Goal: Task Accomplishment & Management: Manage account settings

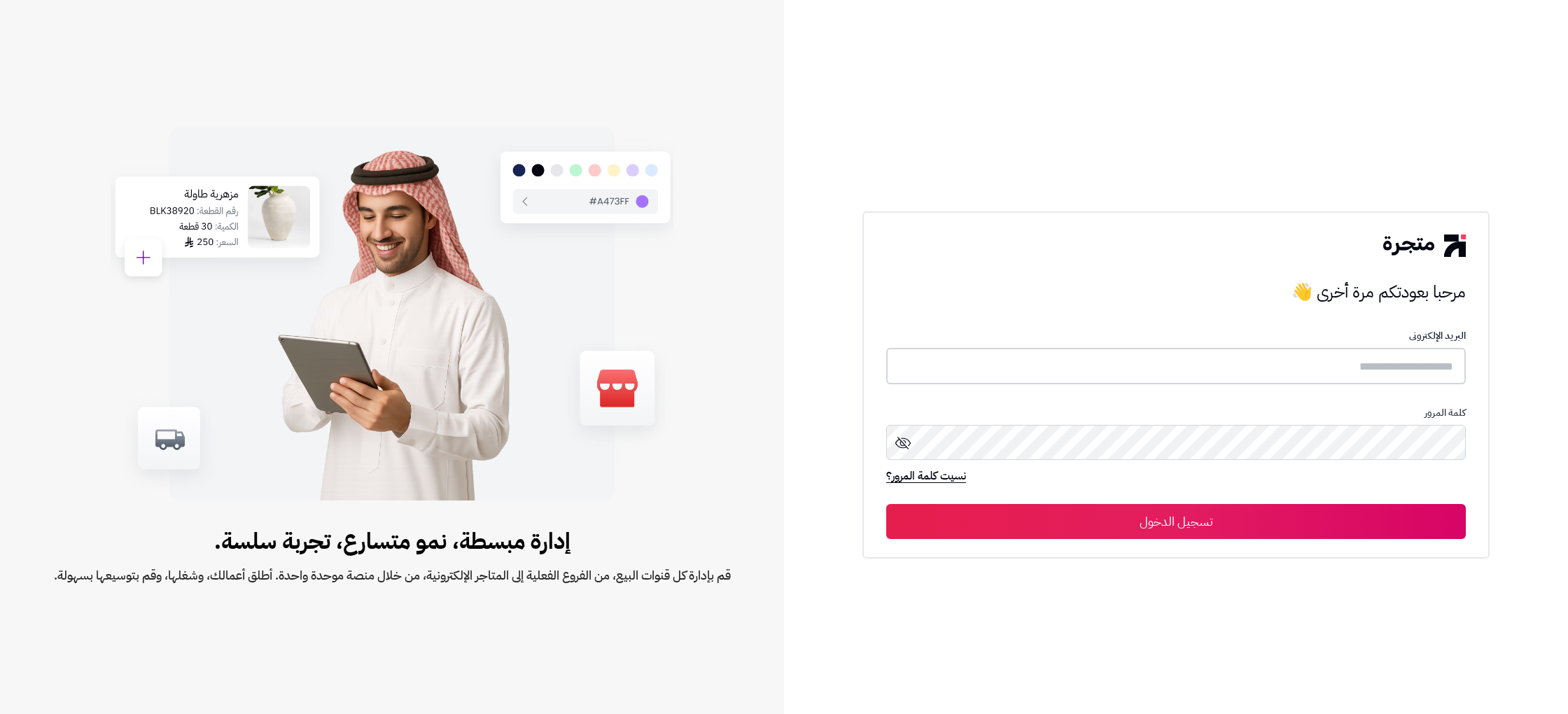
type input "**********"
click at [1222, 524] on button "تسجيل الدخول" at bounding box center [1176, 521] width 579 height 35
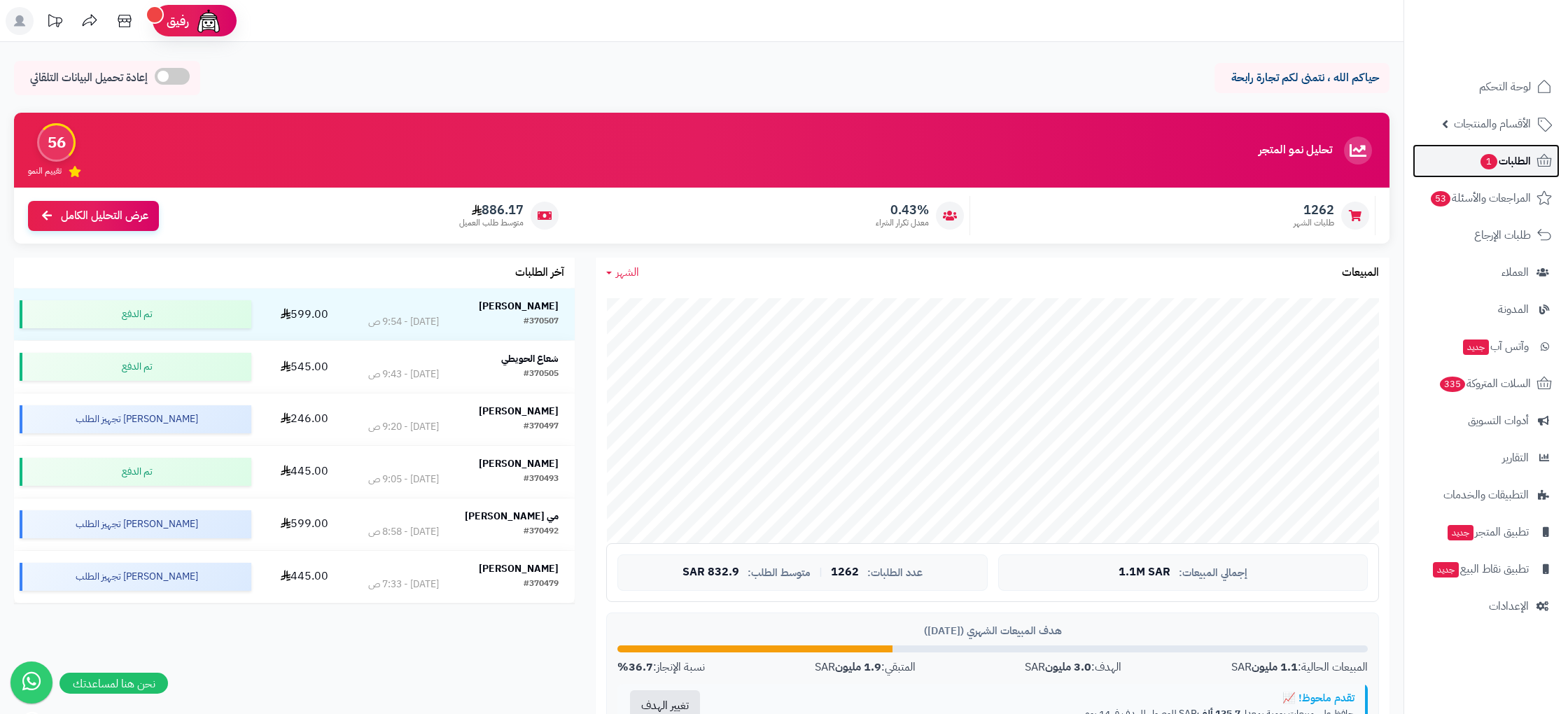
click at [1519, 170] on span "الطلبات 1" at bounding box center [1505, 160] width 52 height 19
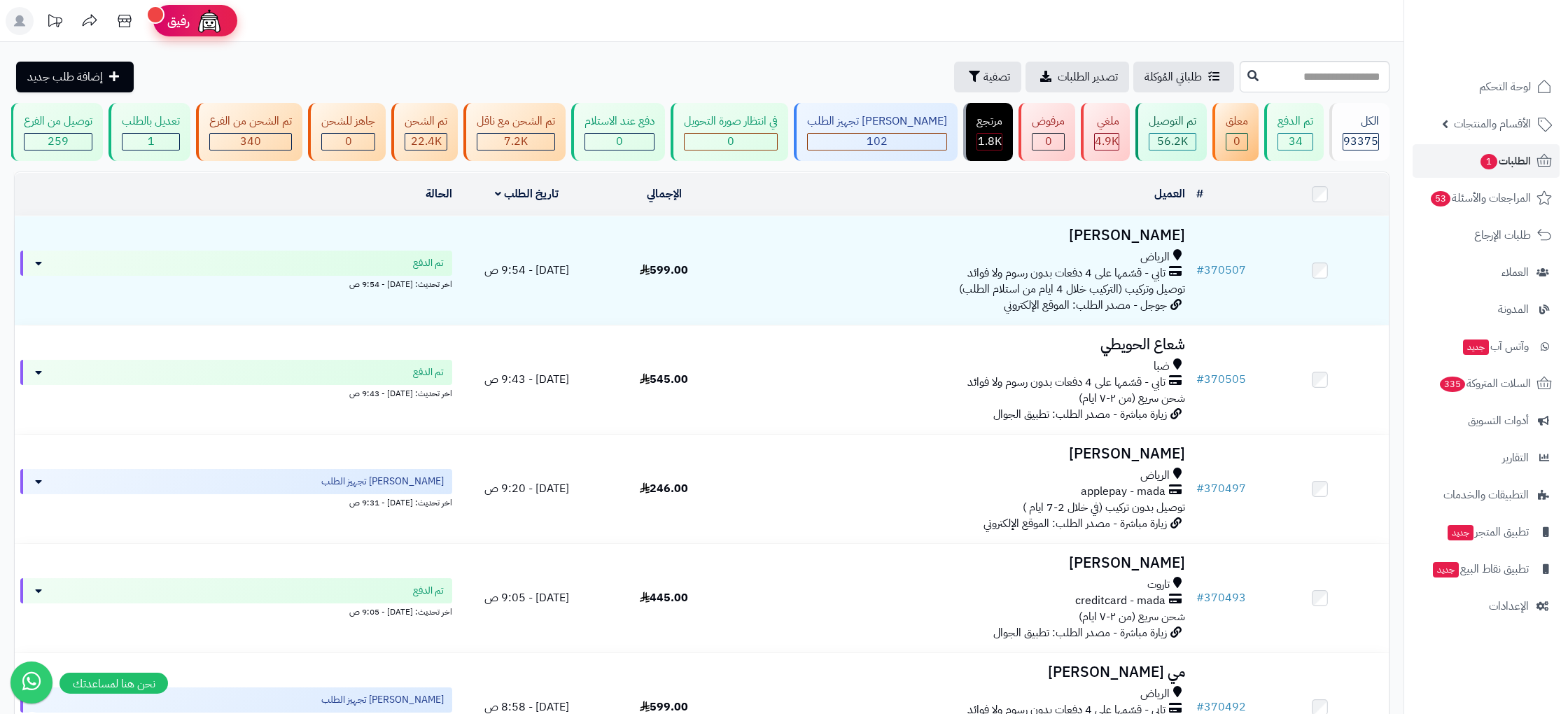
click at [198, 18] on img at bounding box center [210, 21] width 28 height 28
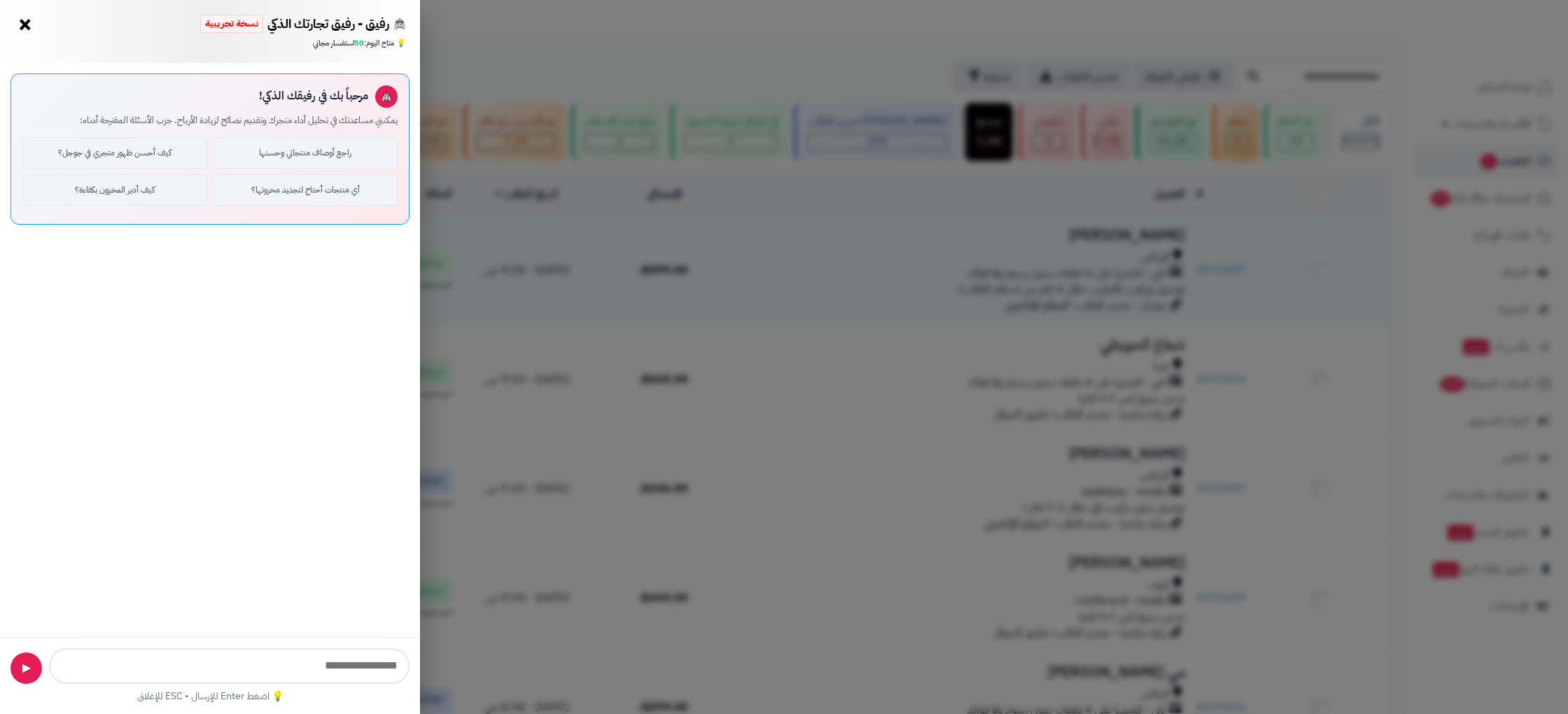
click at [25, 25] on button "×" at bounding box center [25, 24] width 23 height 23
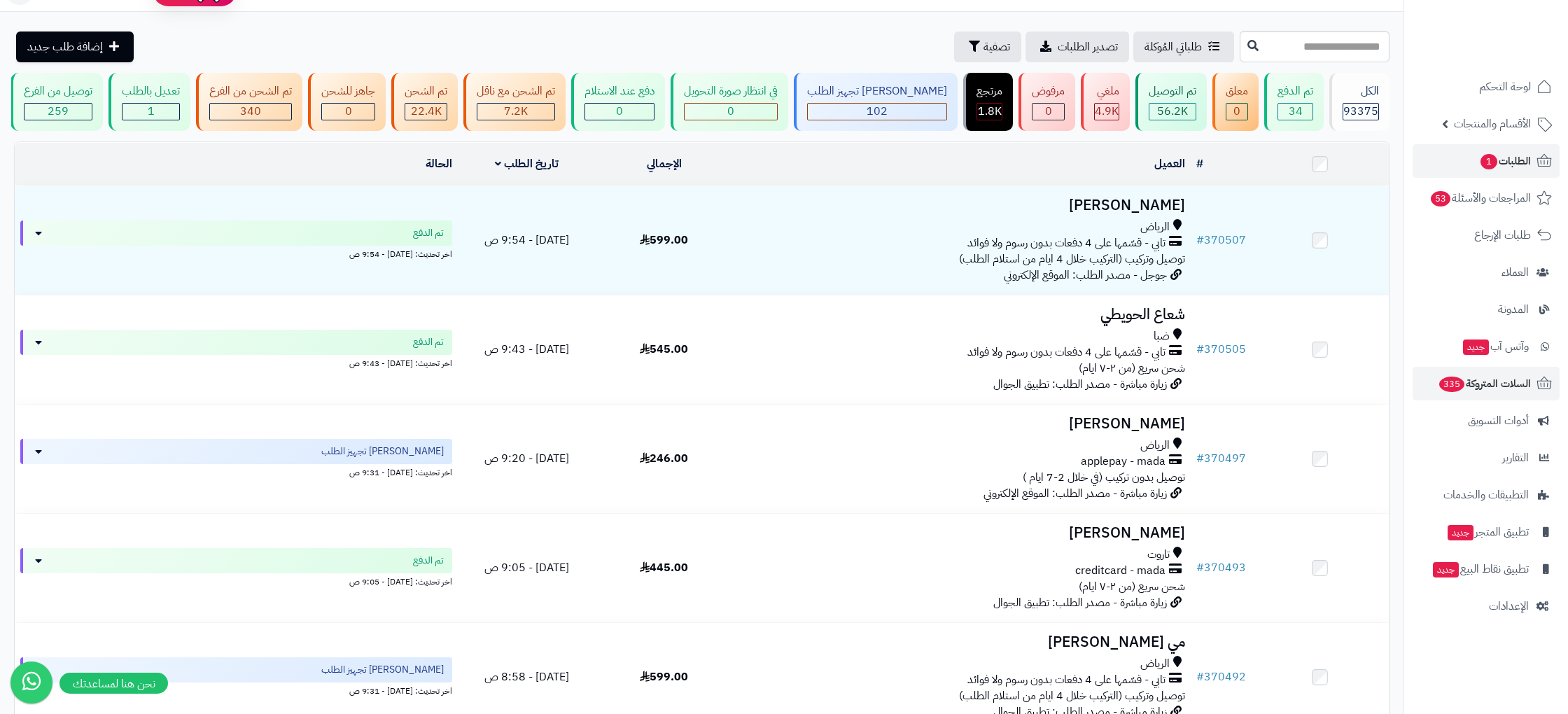
scroll to position [216, 0]
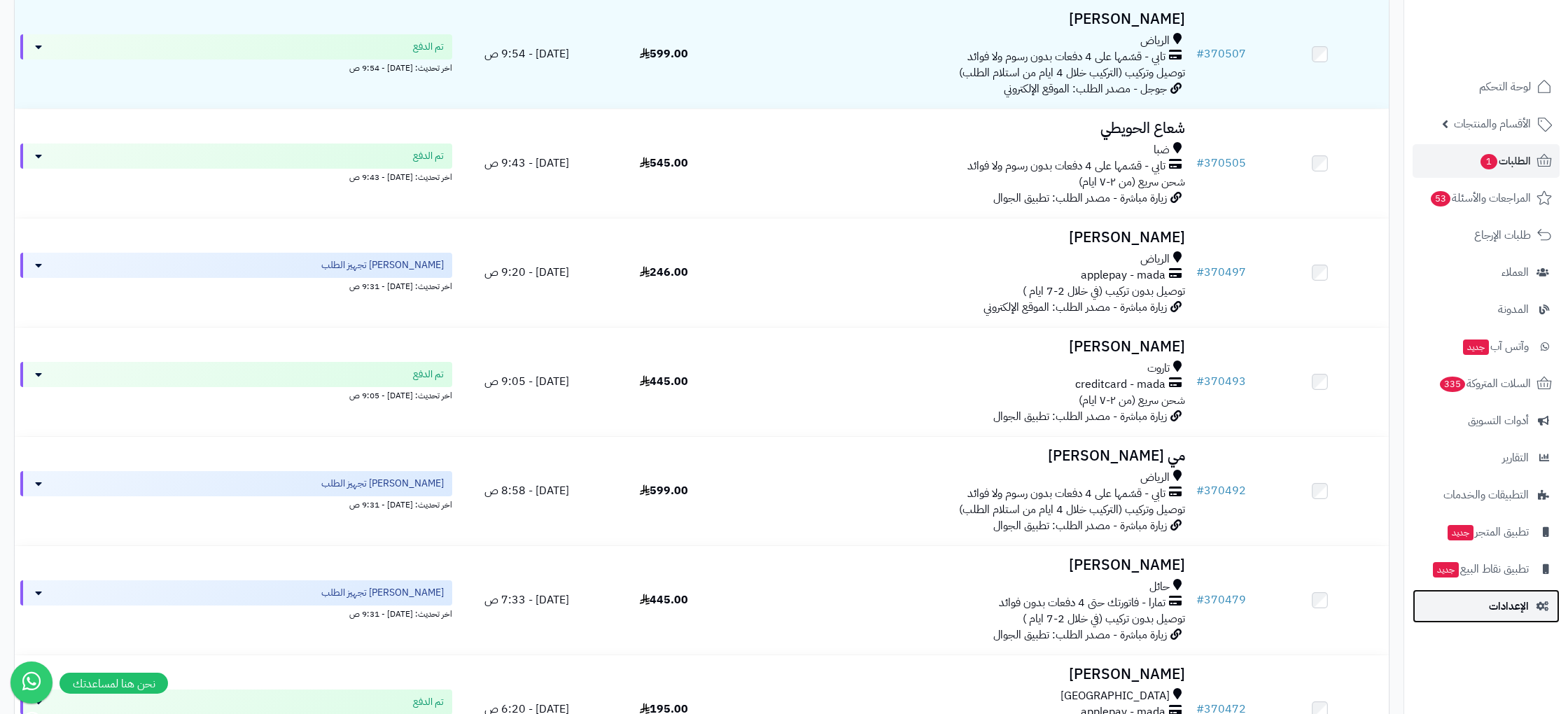
click at [1496, 606] on span "الإعدادات" at bounding box center [1509, 605] width 40 height 19
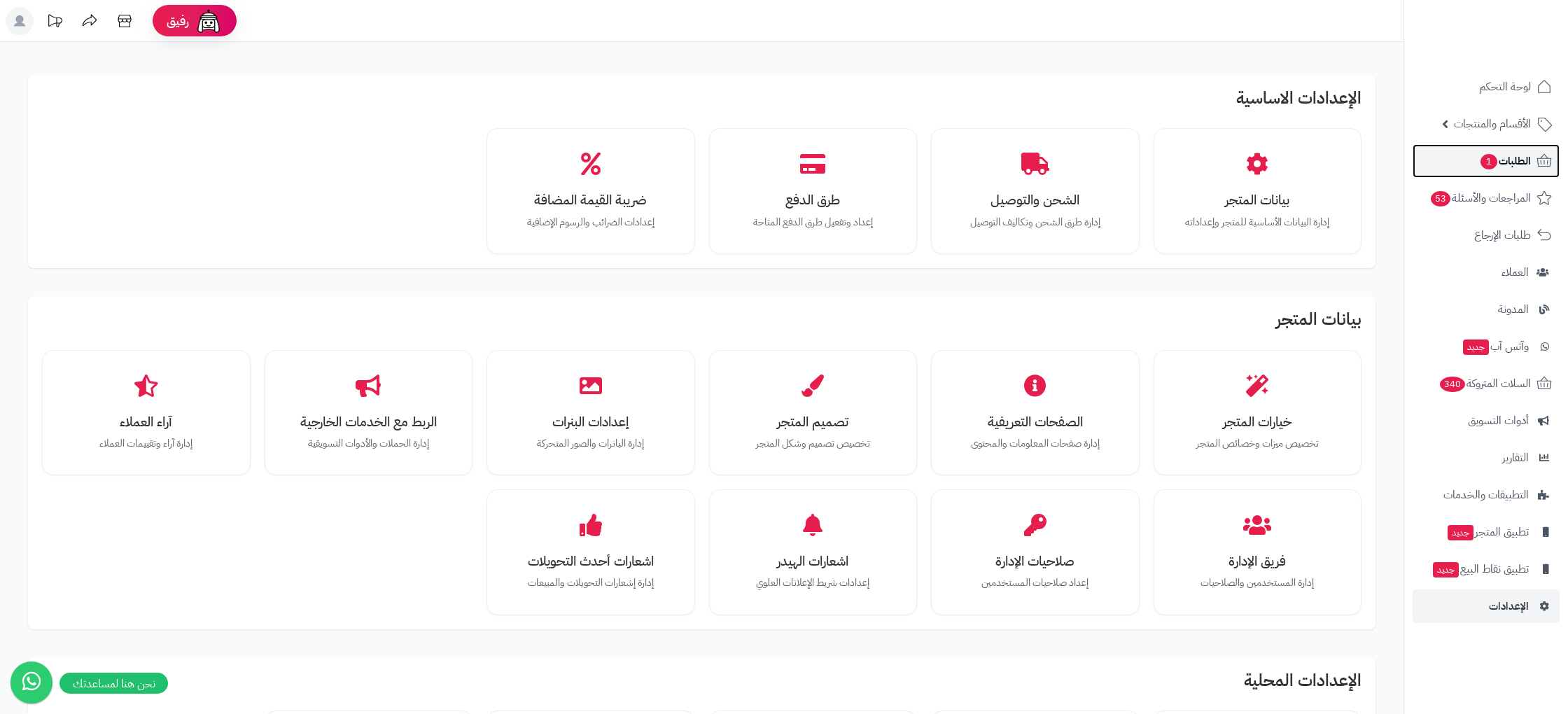
click at [1514, 158] on span "الطلبات 1" at bounding box center [1505, 160] width 52 height 19
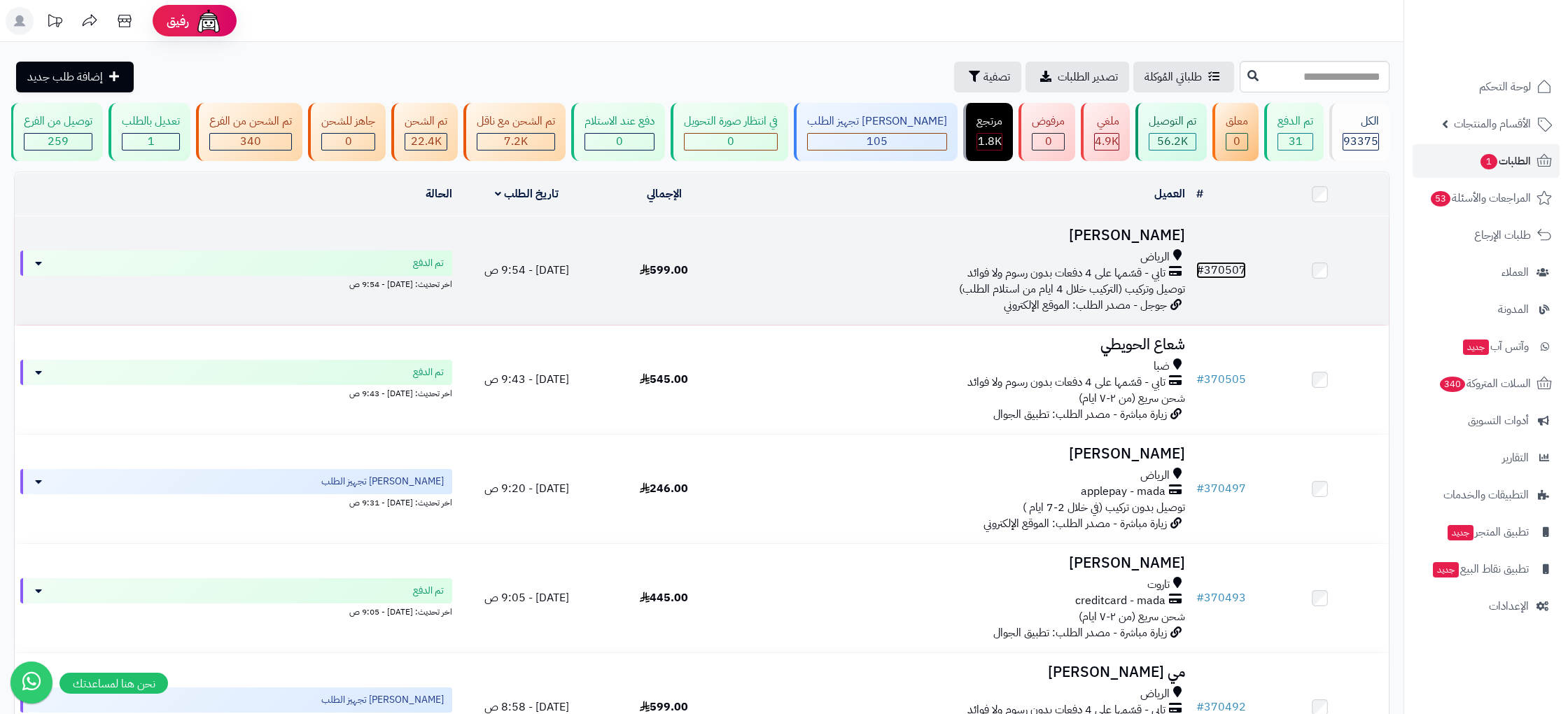
click at [1237, 266] on link "# 370507" at bounding box center [1221, 270] width 50 height 17
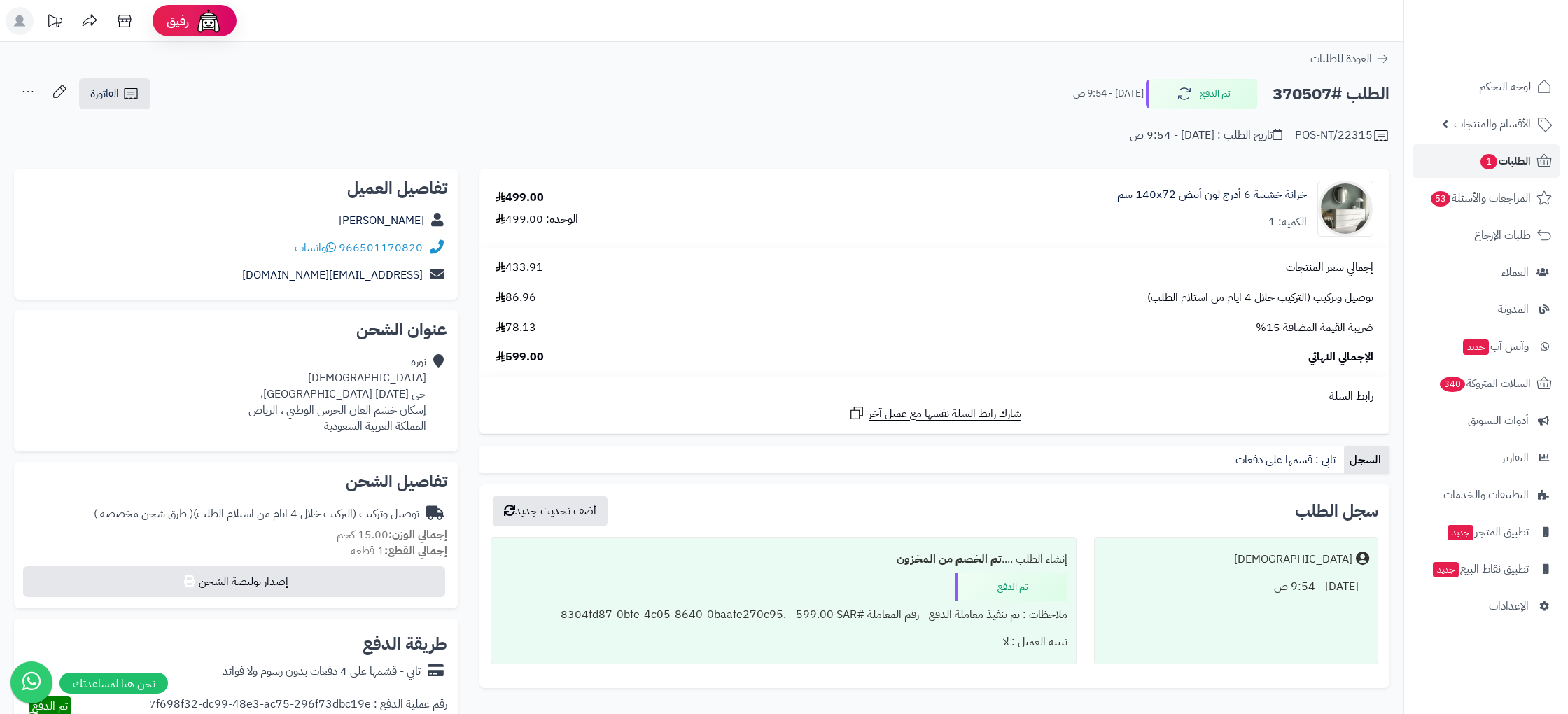
click at [1187, 39] on header "رفيق ! 0 الطلبات معالجة مكتمل إرجاع المنتجات العملاء المتواجدون الان 223692 عمل…" at bounding box center [784, 21] width 1568 height 42
click at [1510, 149] on link "الطلبات 1" at bounding box center [1485, 161] width 147 height 33
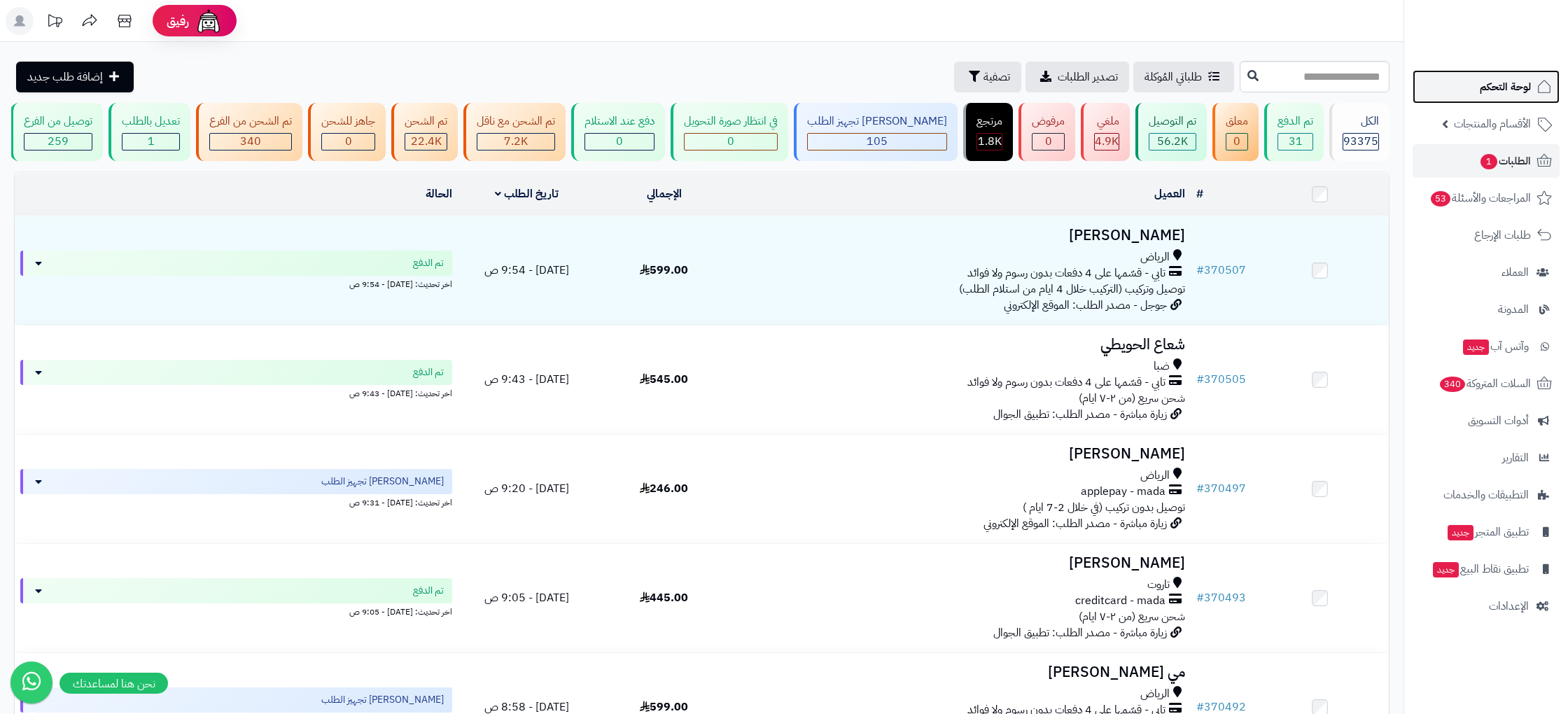
click at [1509, 94] on span "لوحة التحكم" at bounding box center [1505, 86] width 51 height 19
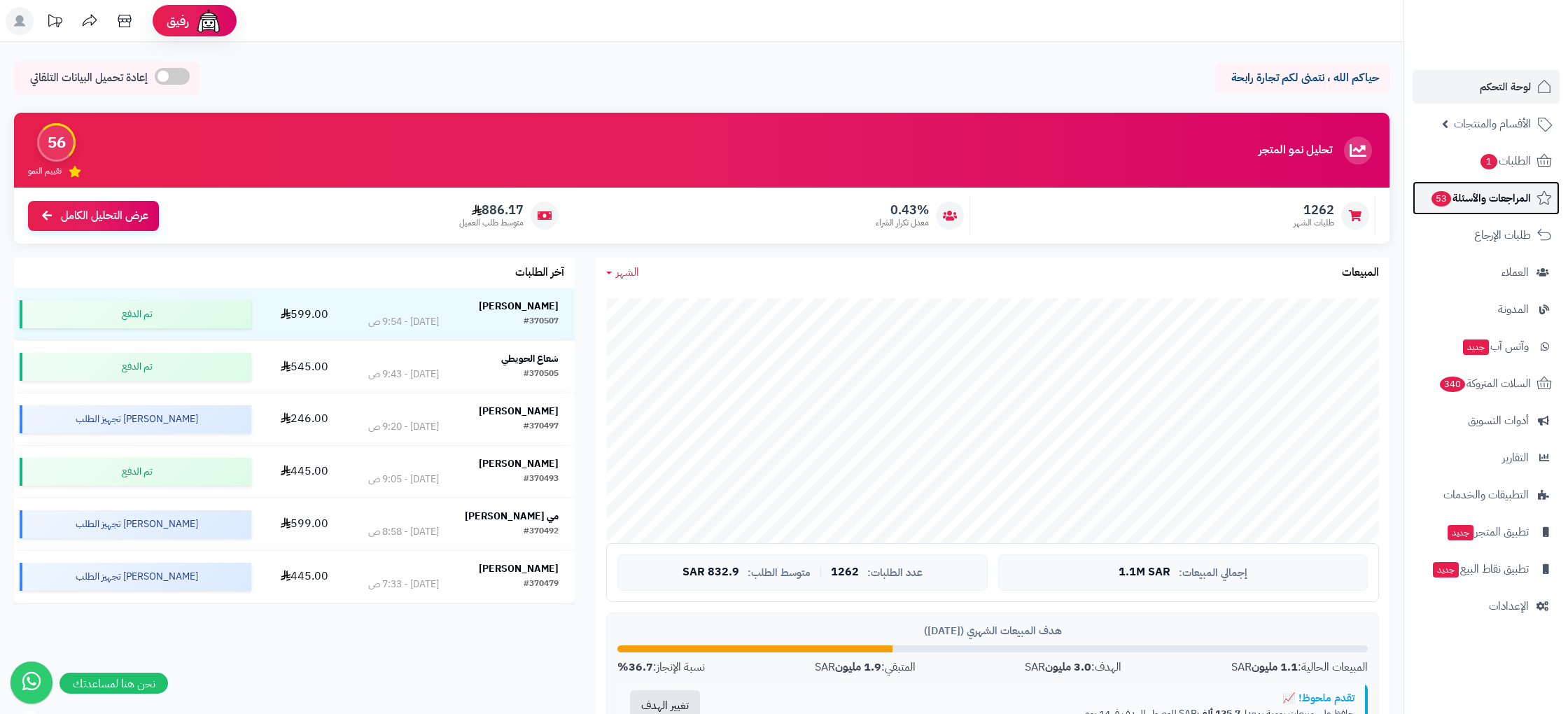
click at [1515, 183] on link "المراجعات والأسئلة 53" at bounding box center [1485, 198] width 147 height 33
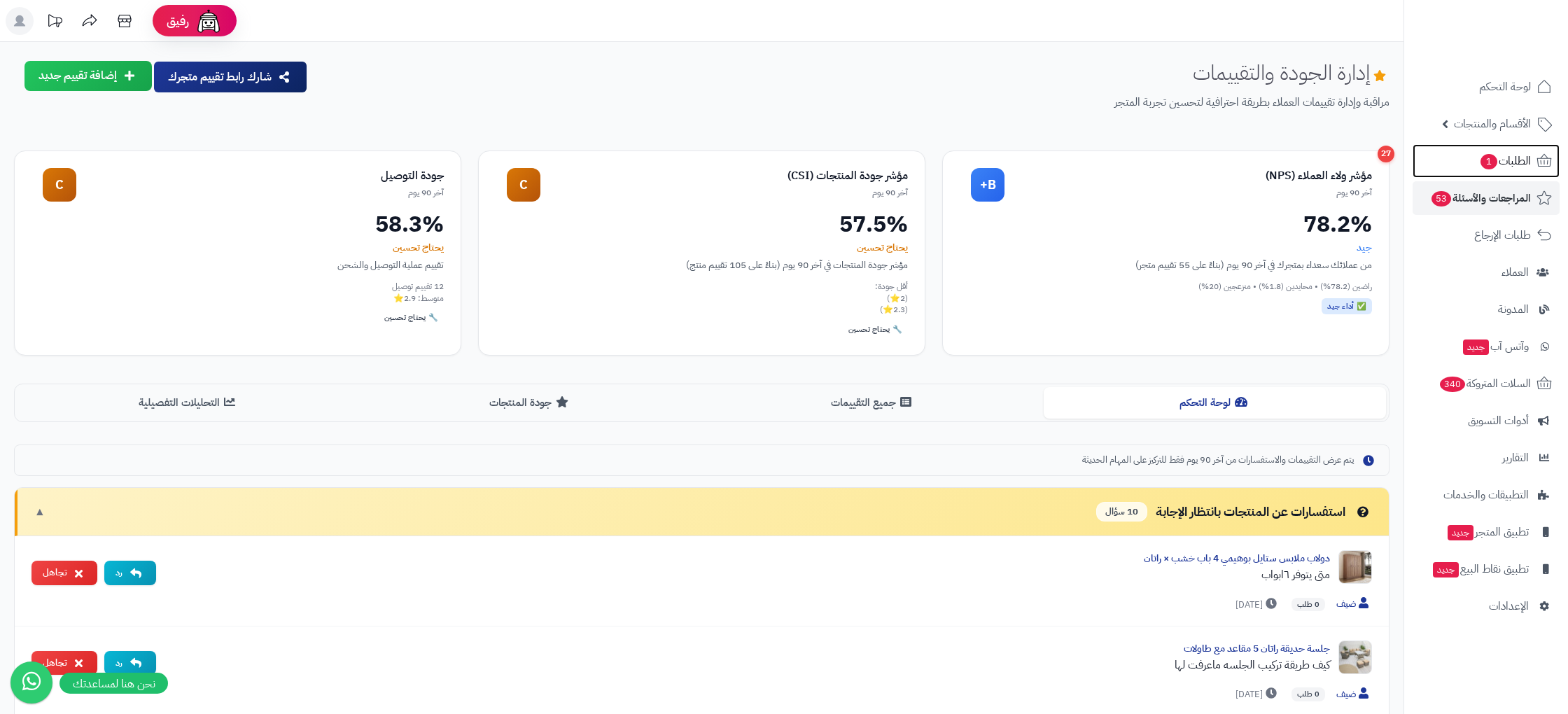
click at [1515, 169] on span "الطلبات 1" at bounding box center [1505, 160] width 52 height 19
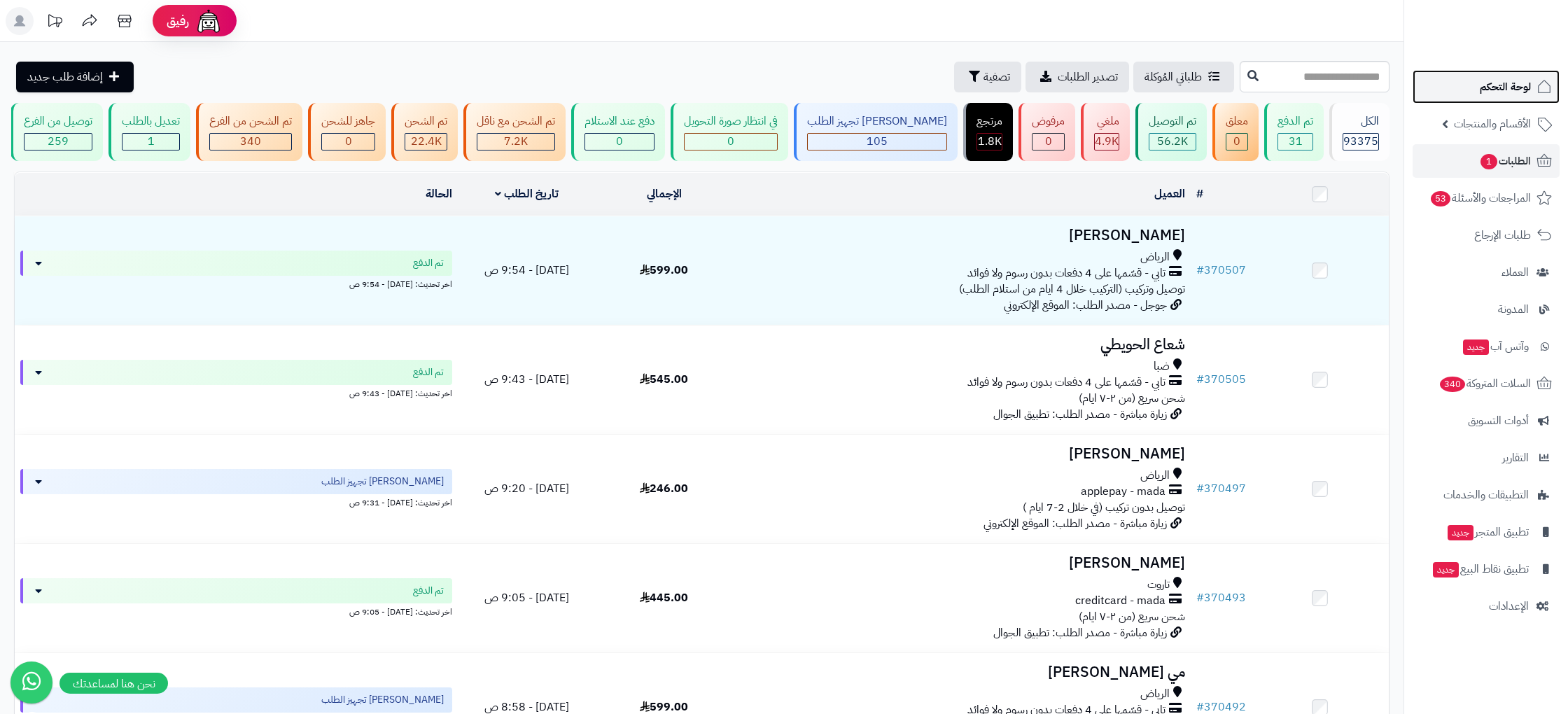
click at [1504, 98] on link "لوحة التحكم" at bounding box center [1485, 87] width 147 height 33
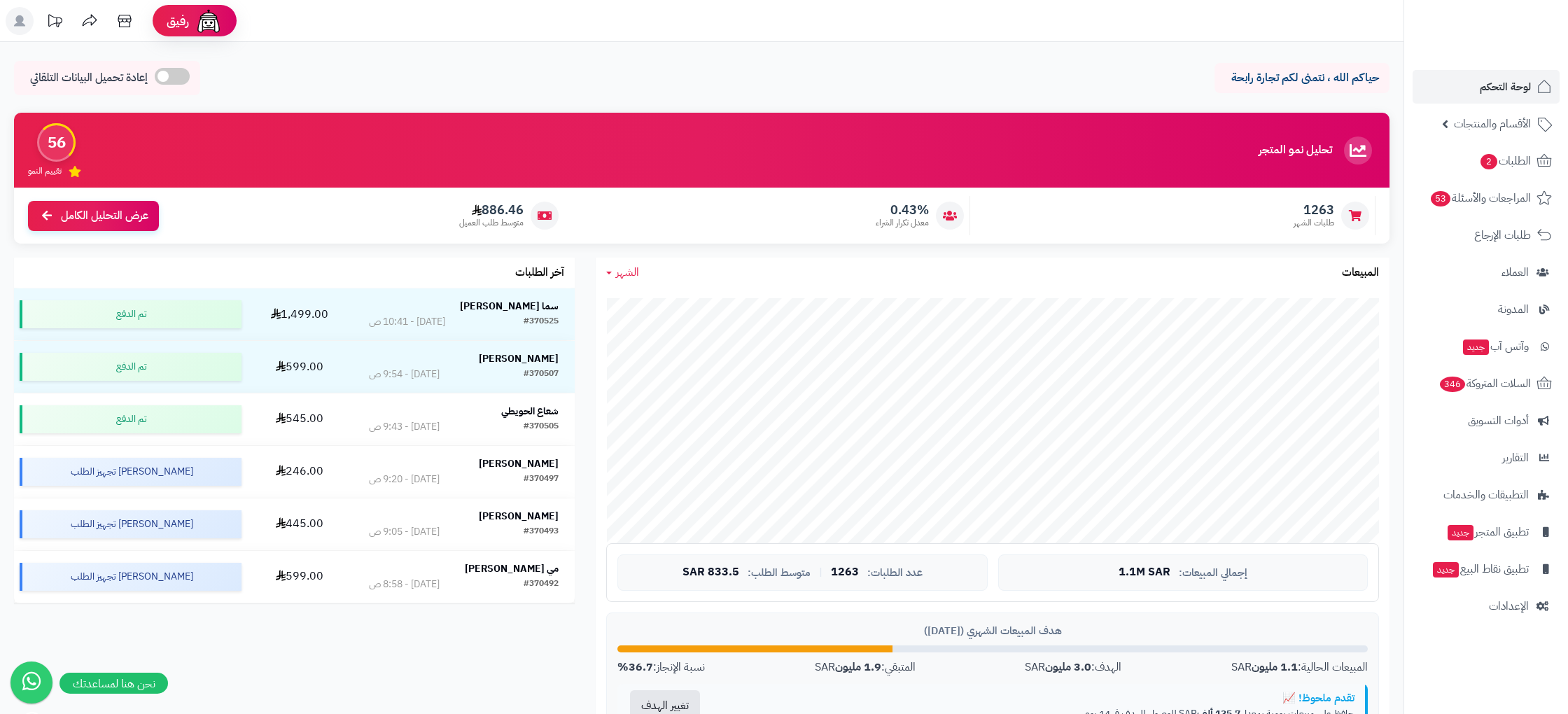
click at [1298, 154] on h3 "تحليل نمو المتجر" at bounding box center [1295, 150] width 73 height 13
click at [1297, 153] on h3 "تحليل نمو المتجر" at bounding box center [1295, 150] width 73 height 13
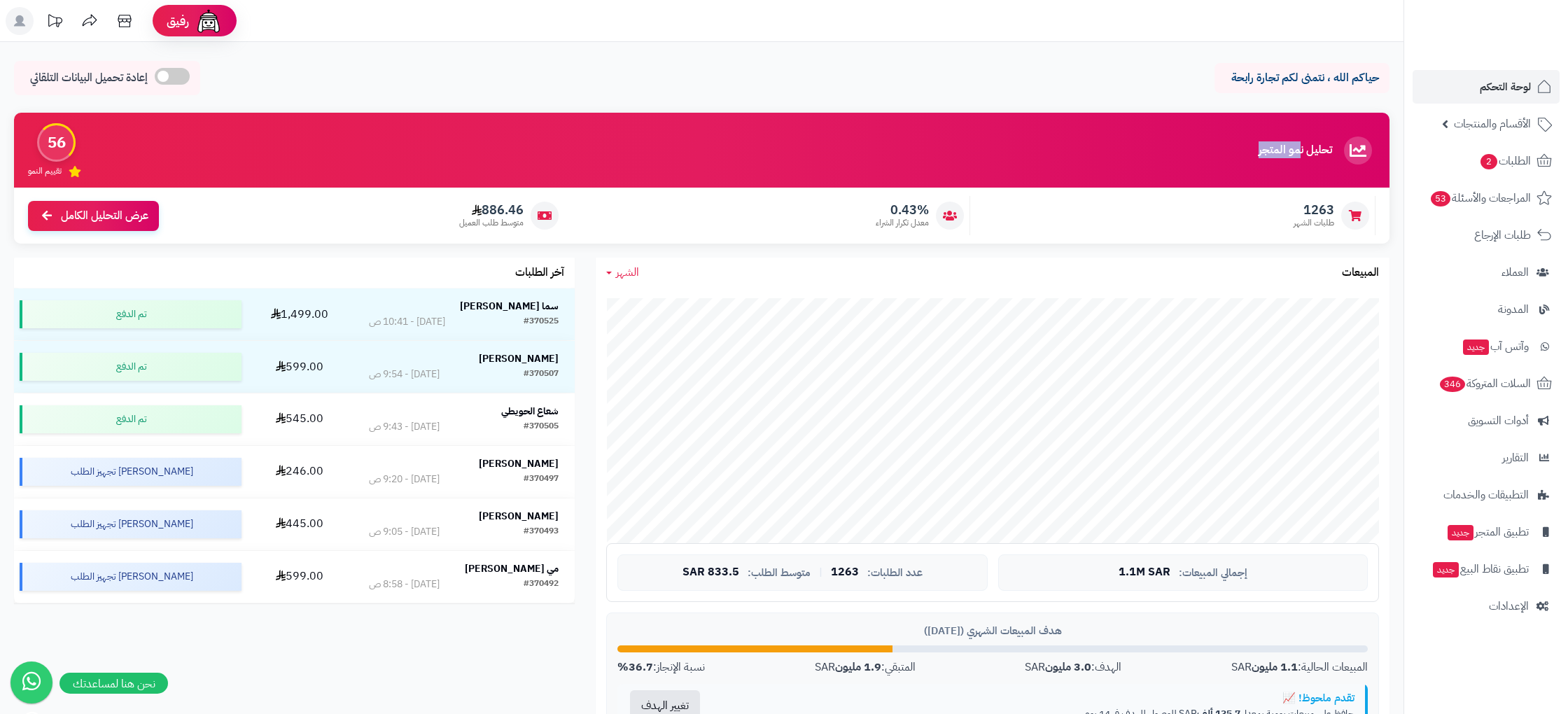
click at [1297, 153] on h3 "تحليل نمو المتجر" at bounding box center [1295, 150] width 73 height 13
click at [1513, 167] on span "الطلبات 2" at bounding box center [1505, 160] width 52 height 19
